Goal: Navigation & Orientation: Go to known website

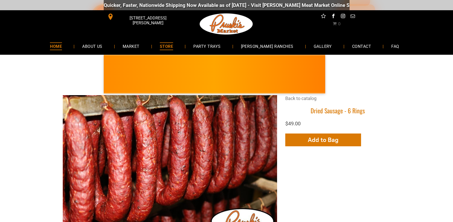
click at [62, 45] on span "HOME" at bounding box center [56, 45] width 12 height 7
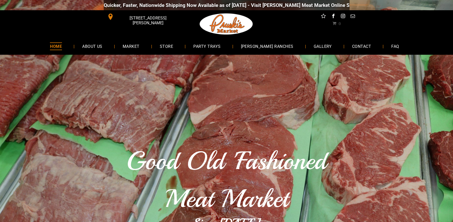
drag, startPoint x: 455, startPoint y: 13, endPoint x: 446, endPoint y: -29, distance: 42.8
click at [137, 18] on span "[STREET_ADDRESS][PERSON_NAME]" at bounding box center [148, 20] width 66 height 15
